Goal: Manage account settings

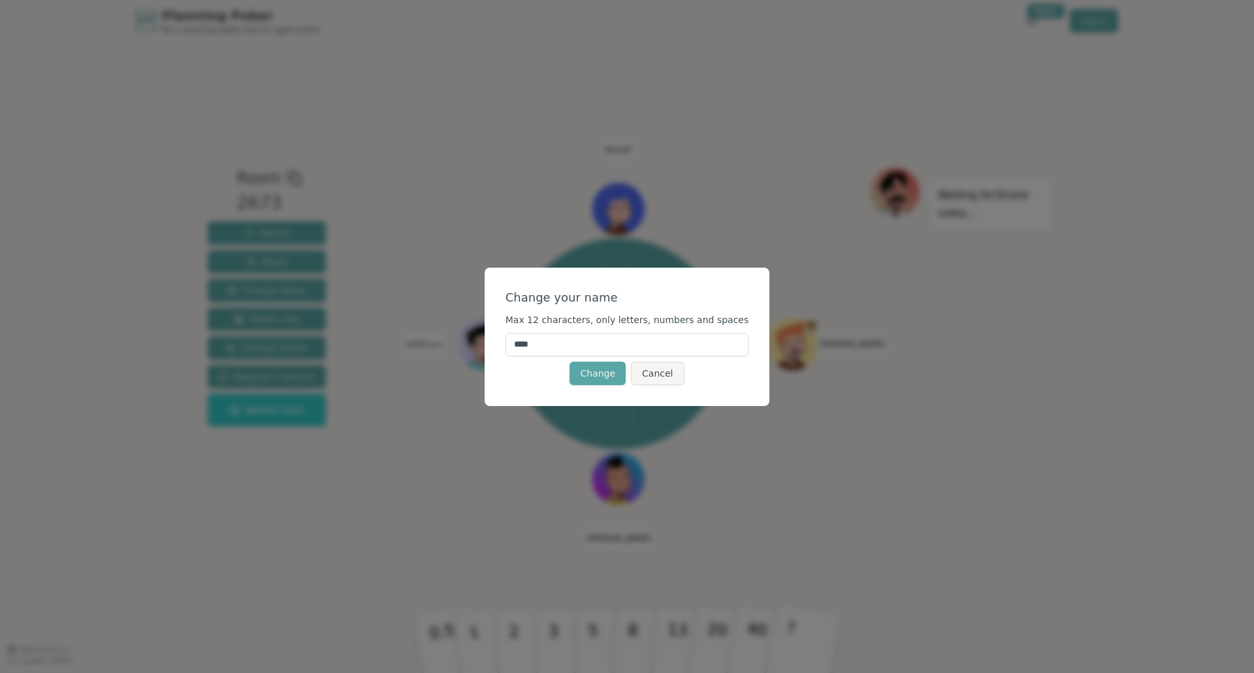
drag, startPoint x: 575, startPoint y: 342, endPoint x: 502, endPoint y: 341, distance: 73.1
click at [502, 341] on div "Change your name Max 12 characters, only letters, numbers and spaces **** Chang…" at bounding box center [627, 337] width 285 height 138
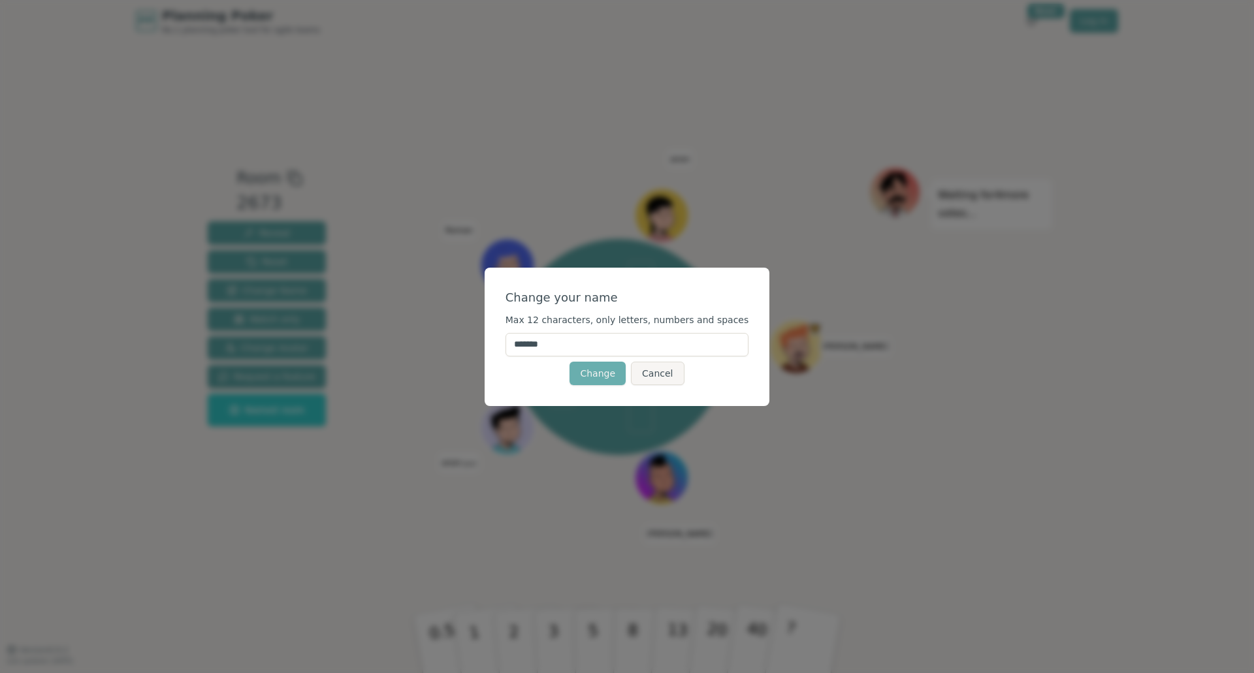
type input "*******"
click at [601, 372] on button "Change" at bounding box center [597, 374] width 56 height 24
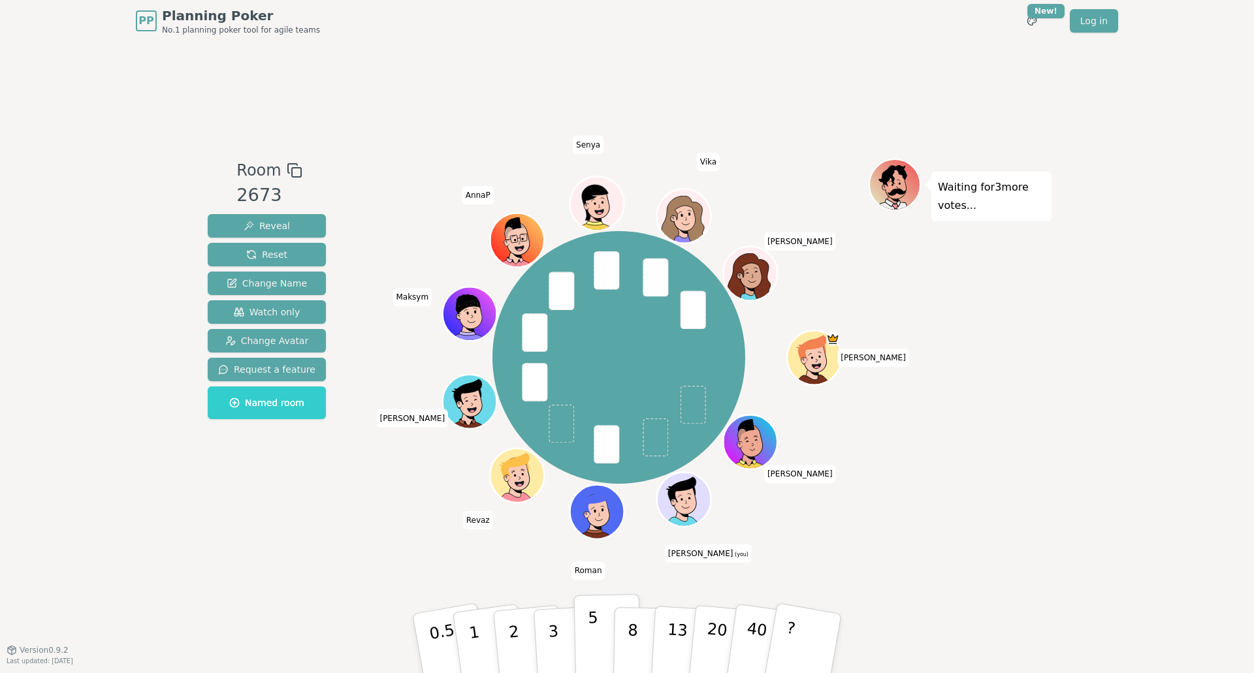
click at [596, 631] on p "5" at bounding box center [593, 644] width 11 height 71
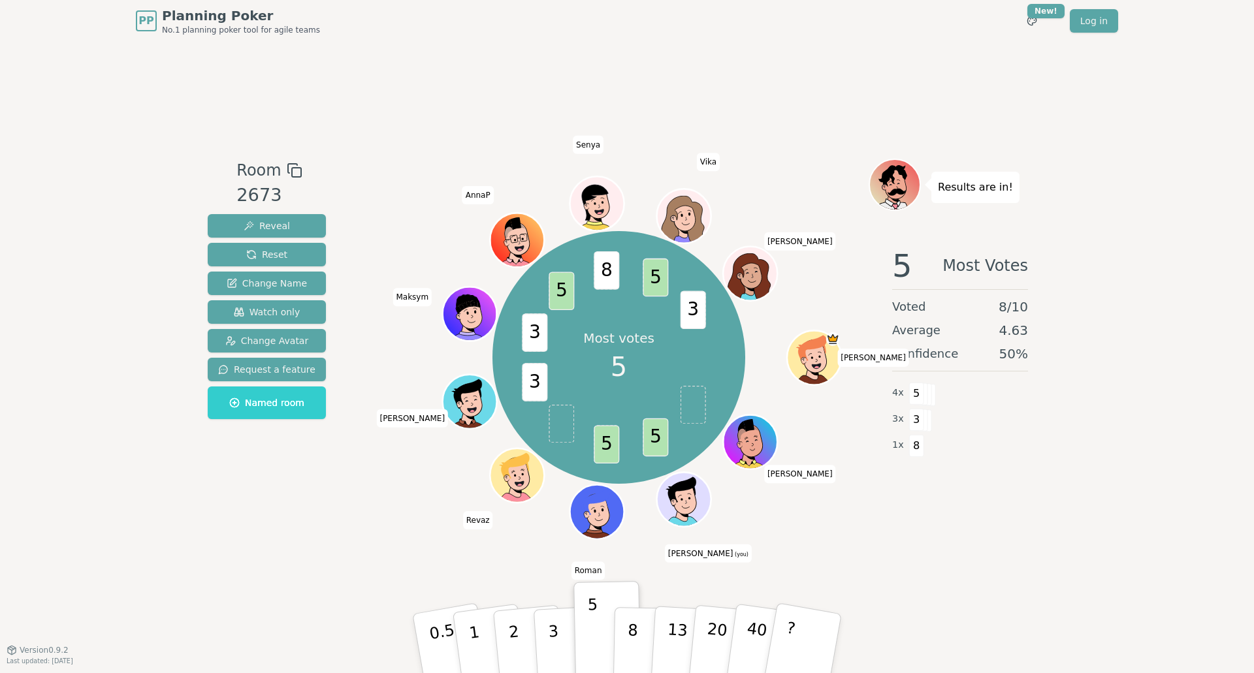
click at [685, 502] on icon at bounding box center [685, 502] width 5 height 5
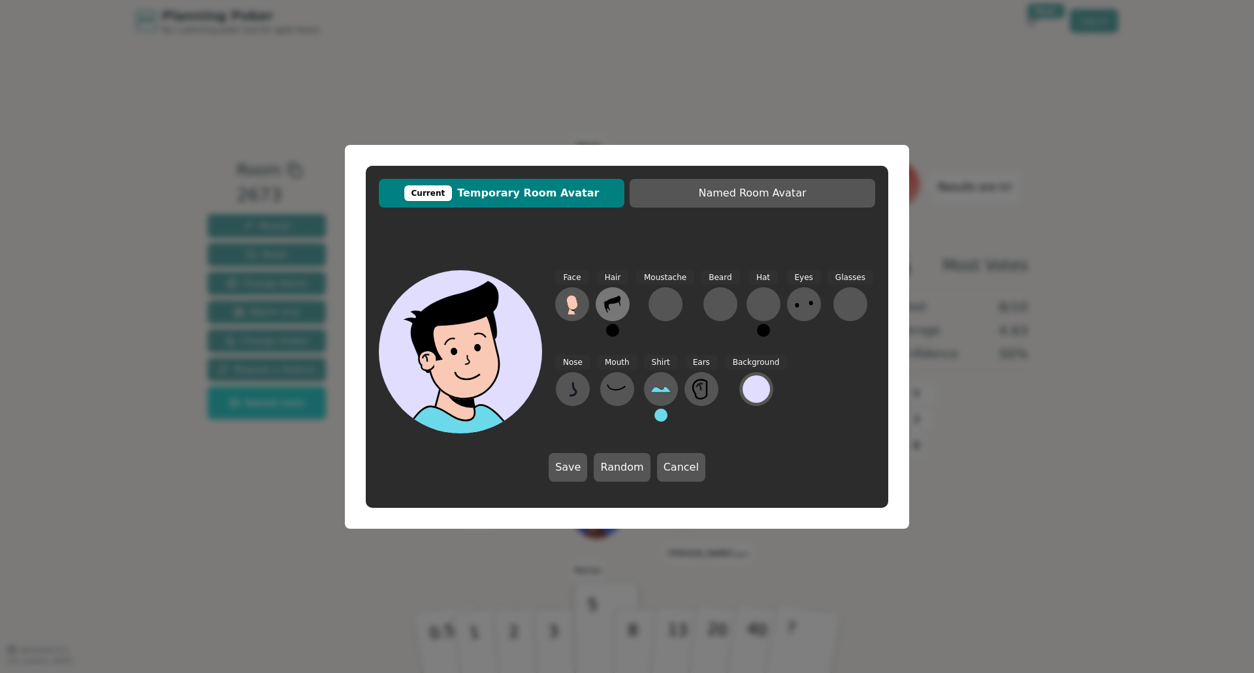
click at [616, 310] on icon at bounding box center [612, 304] width 21 height 21
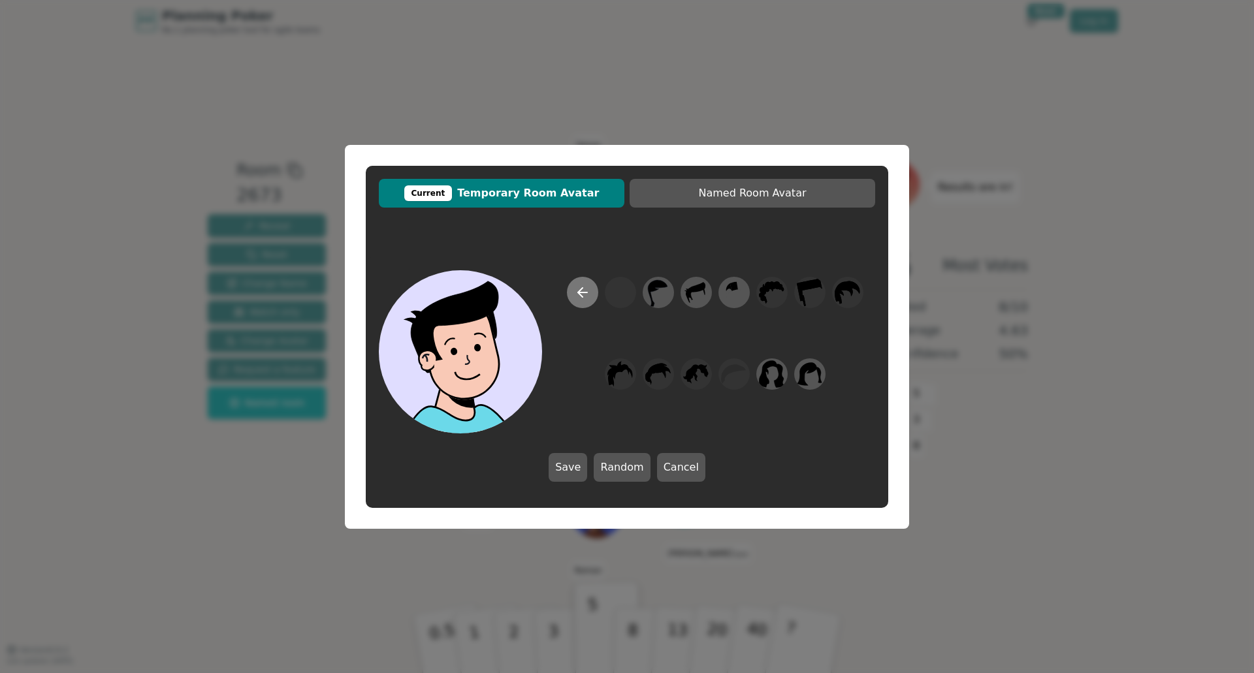
click at [574, 295] on button at bounding box center [582, 292] width 31 height 31
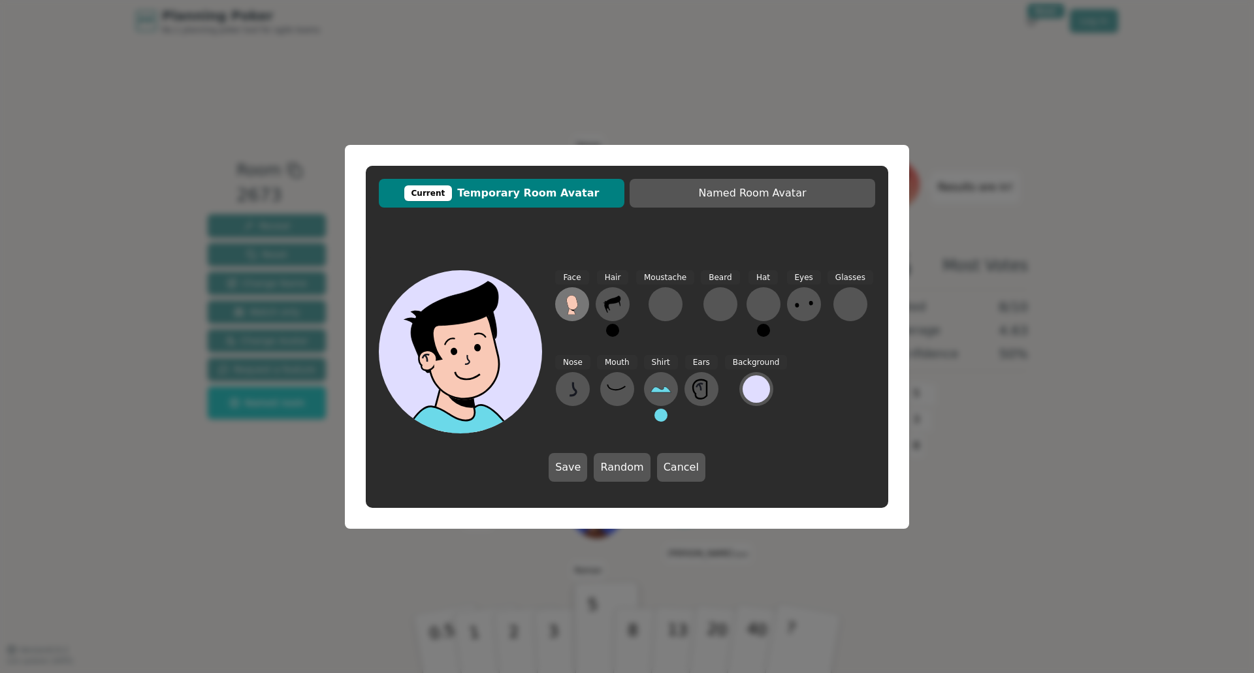
click at [579, 301] on icon at bounding box center [572, 304] width 21 height 21
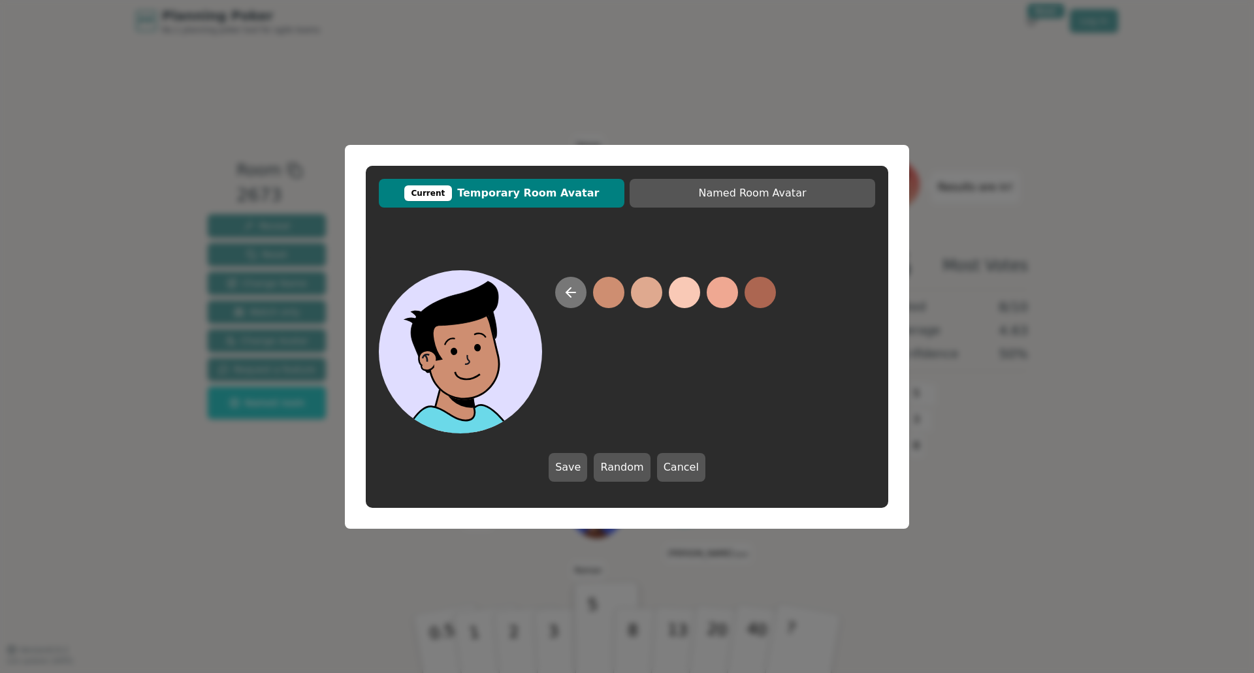
click at [556, 291] on button at bounding box center [570, 292] width 31 height 31
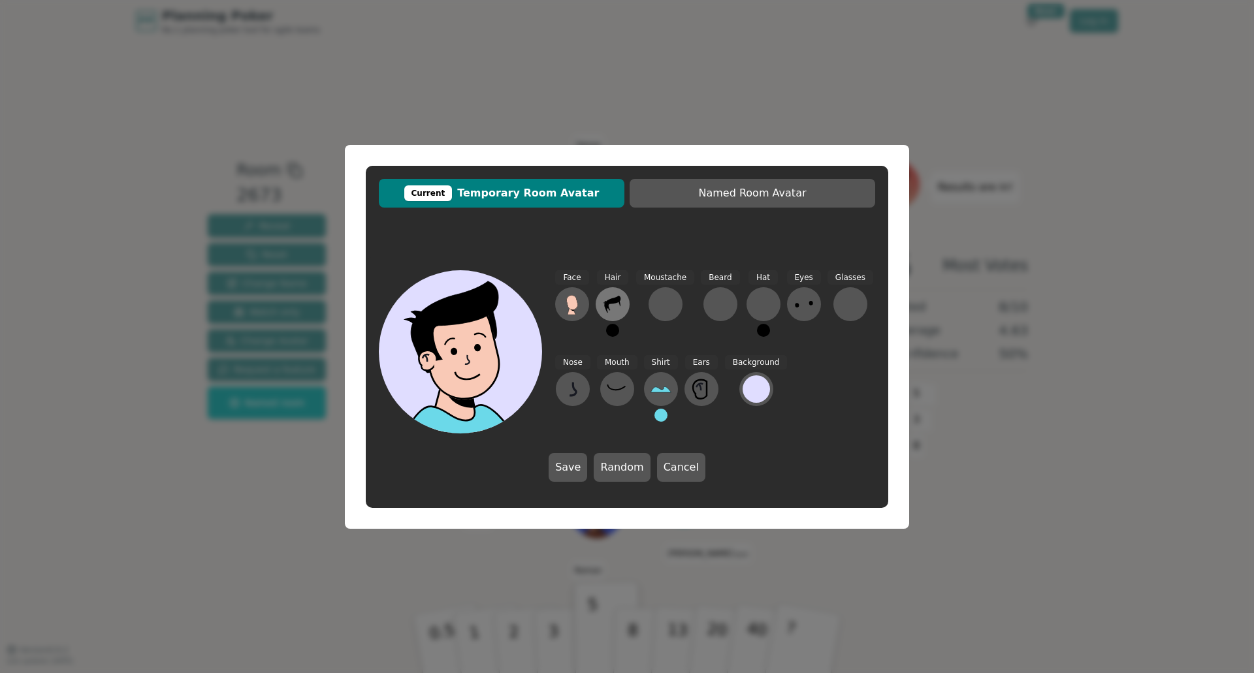
click at [609, 302] on icon at bounding box center [612, 304] width 16 height 17
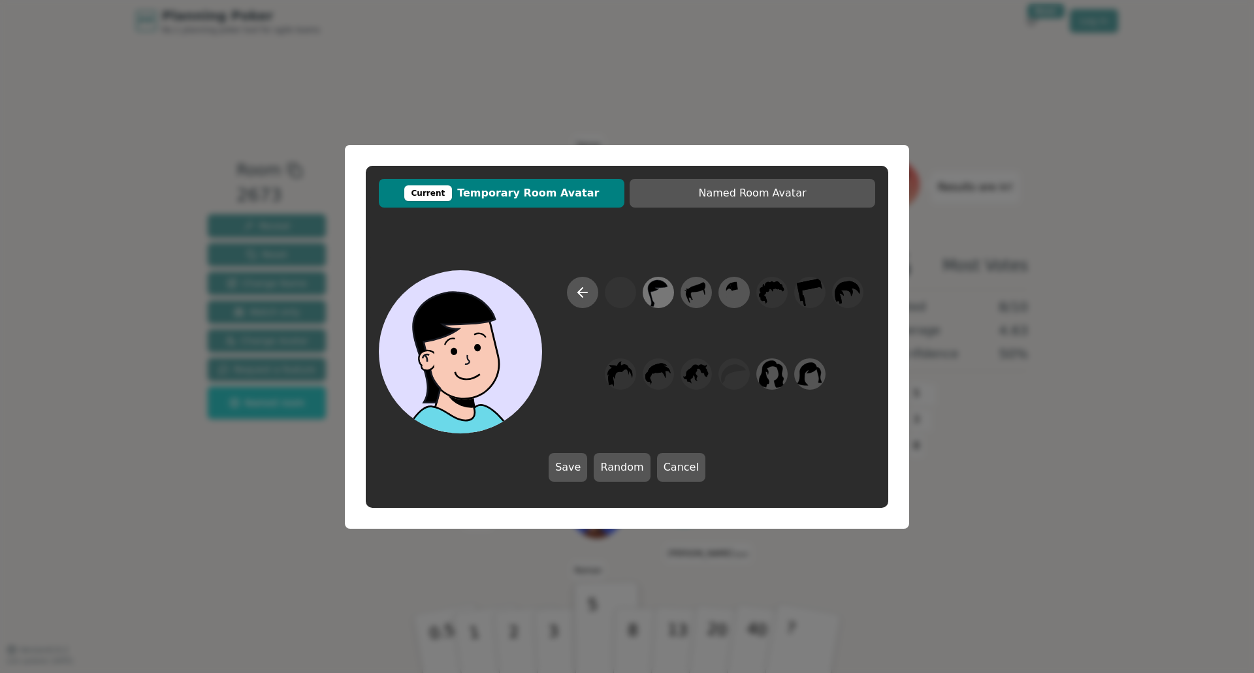
click at [656, 293] on icon at bounding box center [657, 292] width 25 height 29
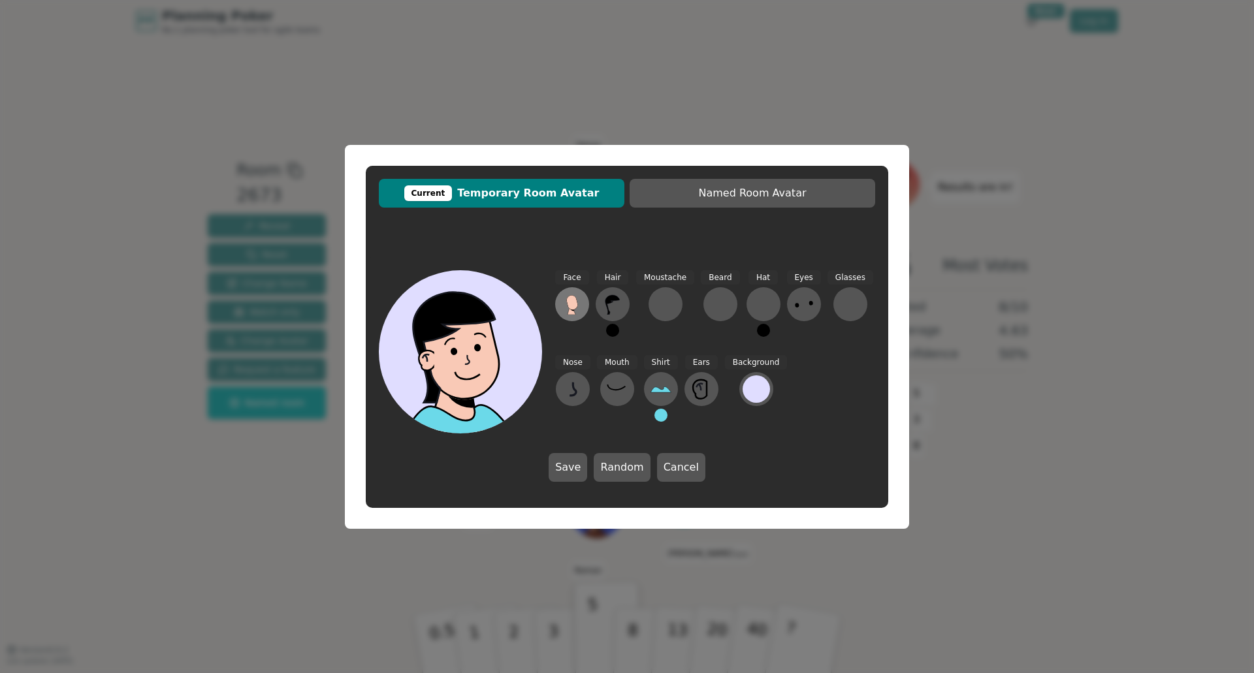
click at [583, 302] on button at bounding box center [572, 304] width 34 height 34
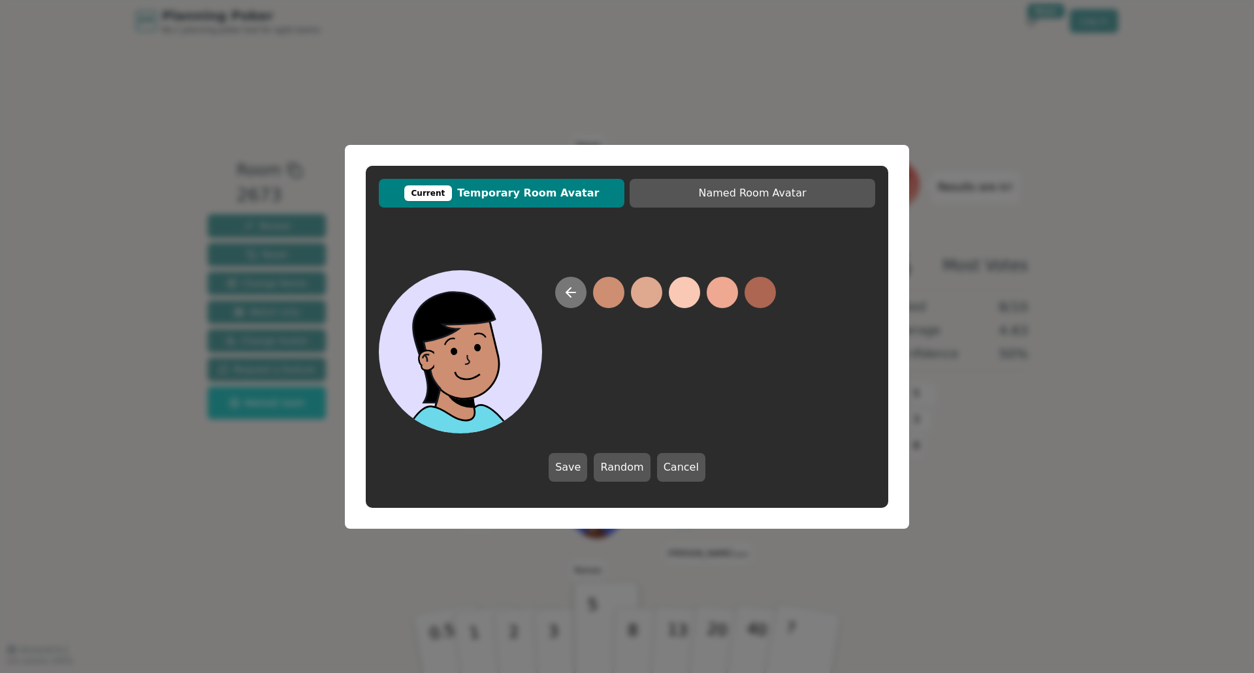
click at [577, 298] on icon at bounding box center [571, 293] width 16 height 16
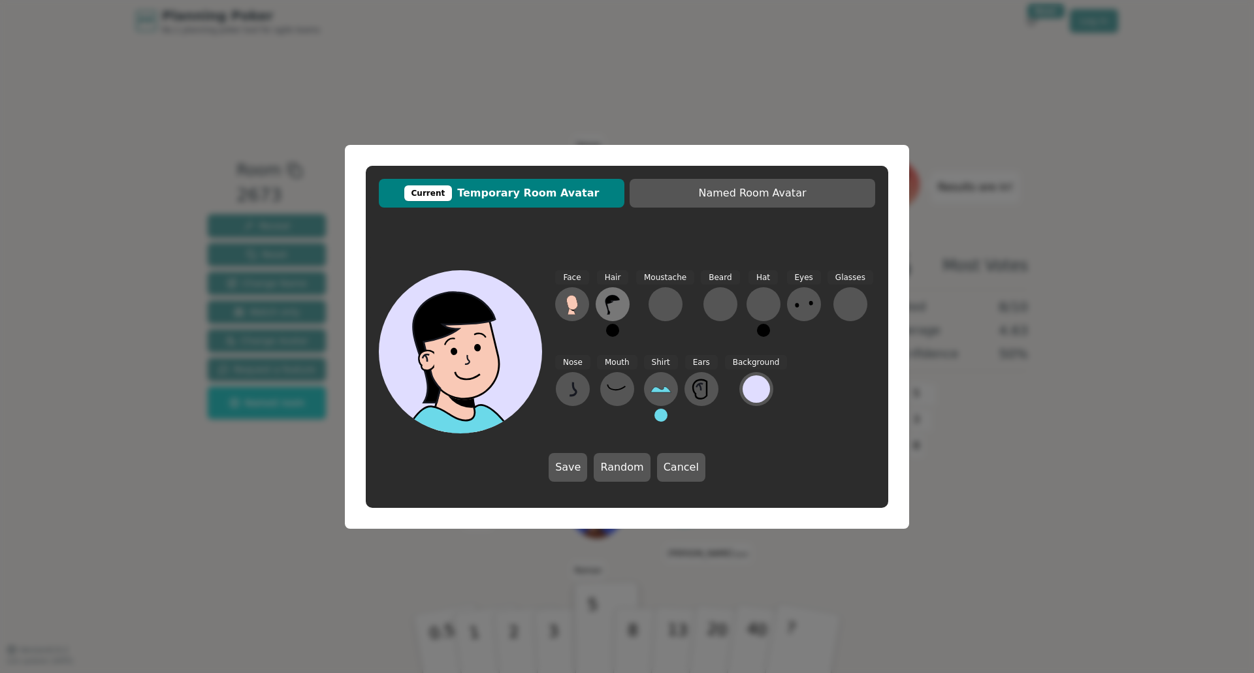
click at [608, 305] on icon at bounding box center [612, 304] width 21 height 21
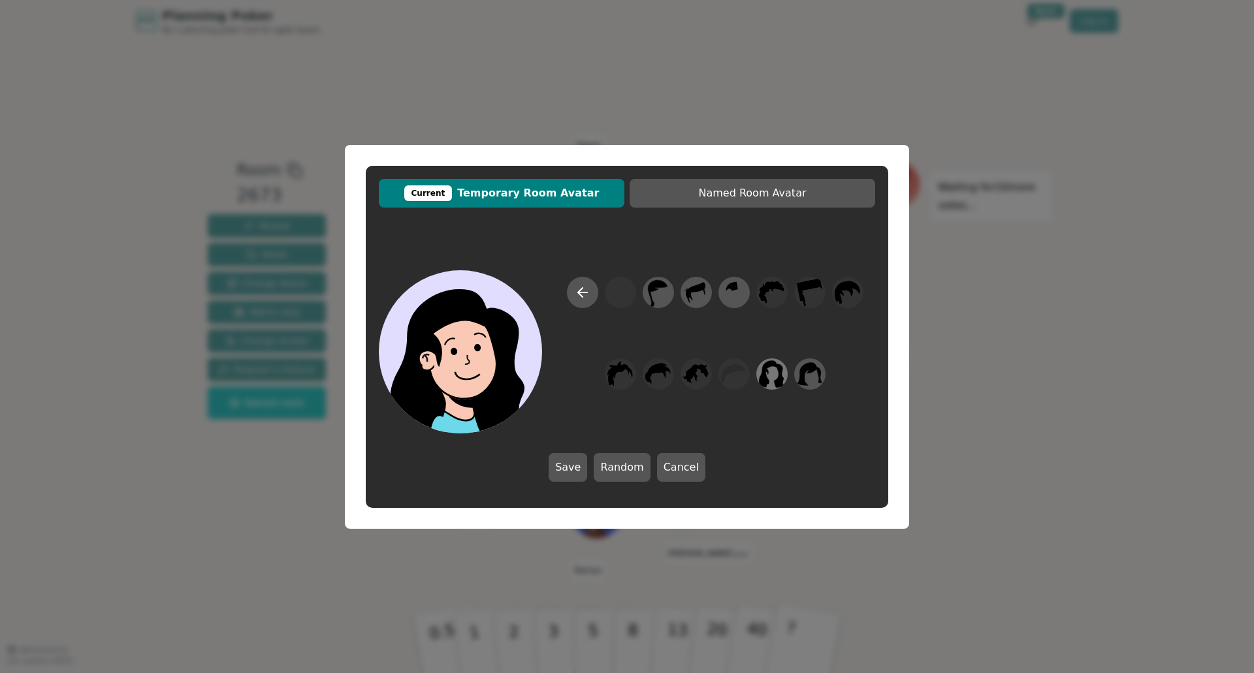
click at [778, 374] on icon at bounding box center [771, 373] width 25 height 29
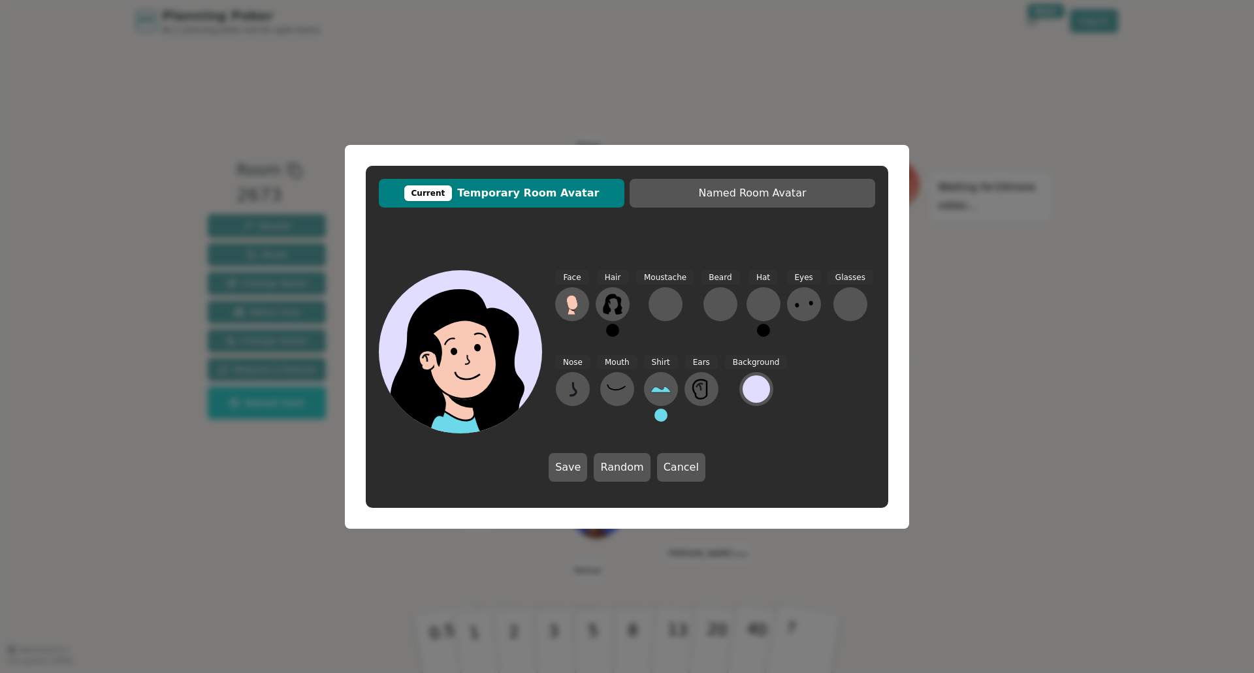
click at [577, 465] on button "Save" at bounding box center [568, 467] width 39 height 29
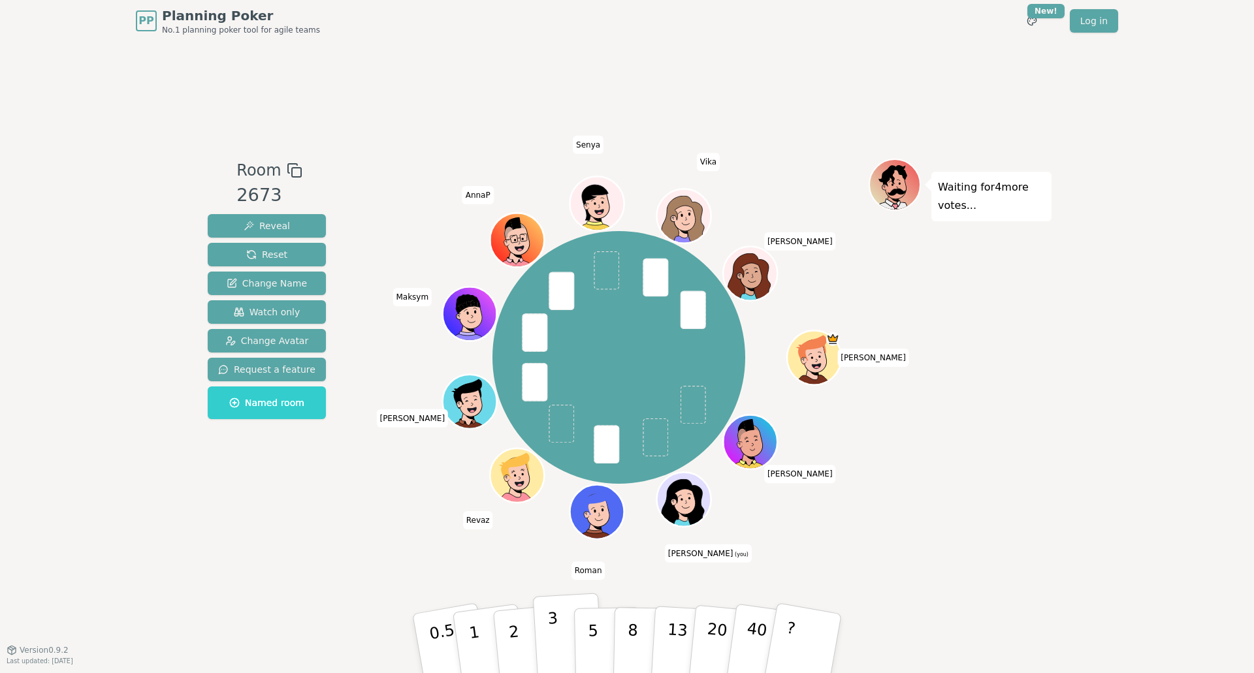
click at [551, 619] on p "3" at bounding box center [554, 644] width 14 height 71
